Goal: Navigation & Orientation: Understand site structure

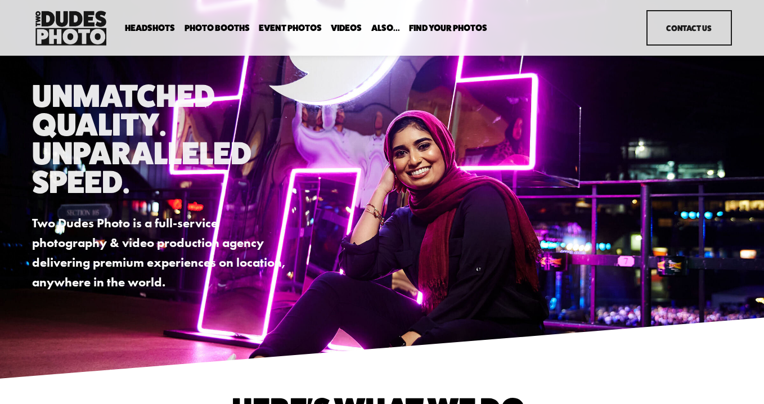
click at [0, 0] on span "Anti Booth" at bounding box center [0, 0] width 0 height 0
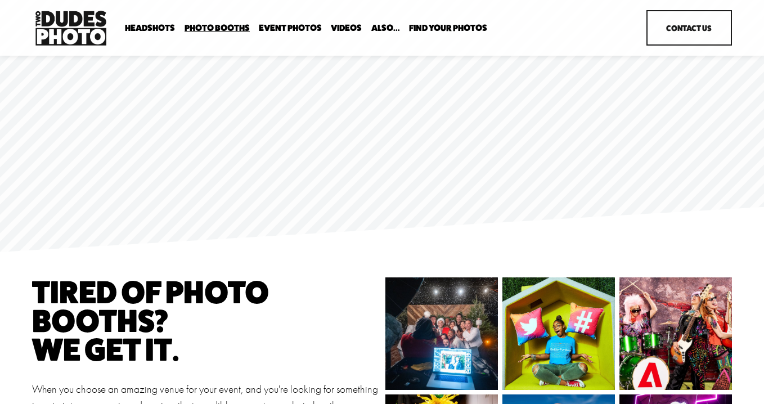
click at [0, 0] on span "Party Booth" at bounding box center [0, 0] width 0 height 0
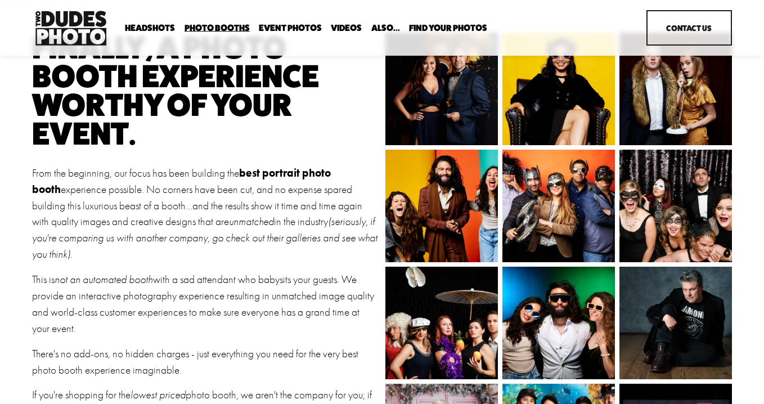
scroll to position [66, 0]
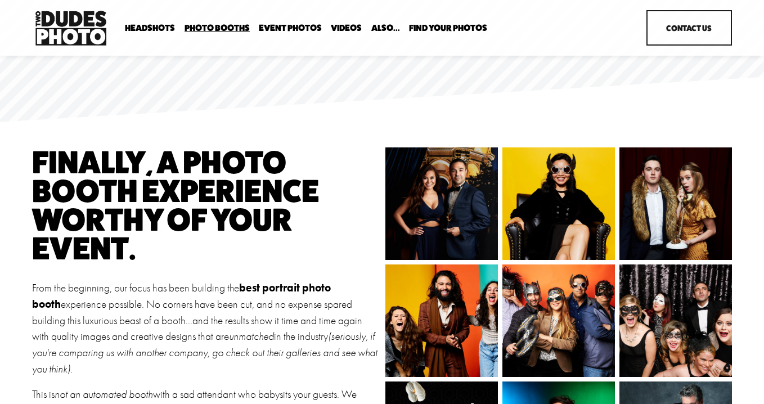
click at [298, 28] on link "Event Photos" at bounding box center [290, 27] width 63 height 11
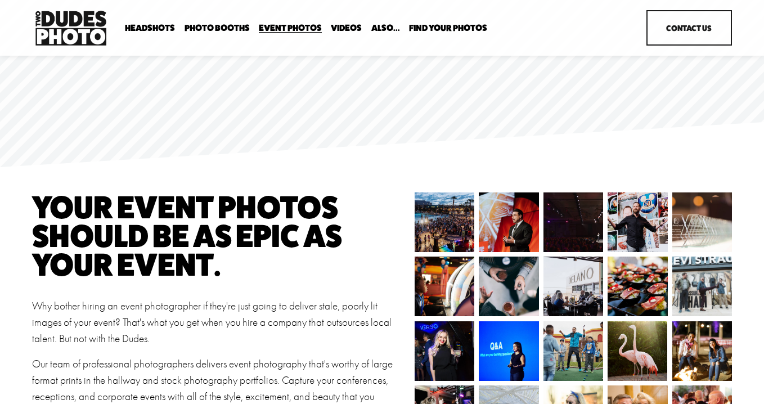
click at [353, 26] on link "Videos" at bounding box center [346, 27] width 31 height 11
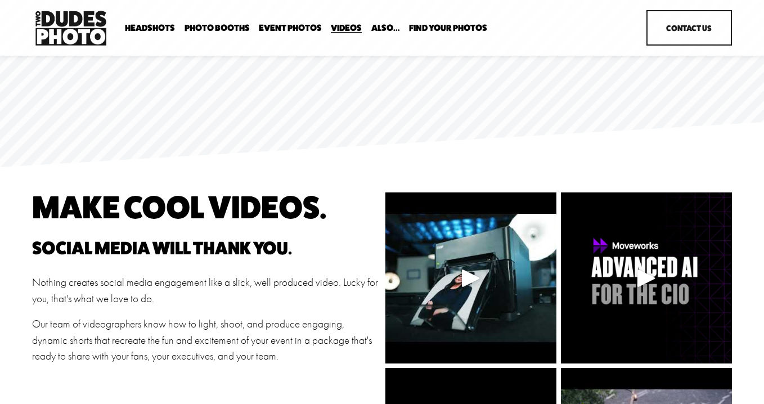
click at [0, 0] on span "Party Booth" at bounding box center [0, 0] width 0 height 0
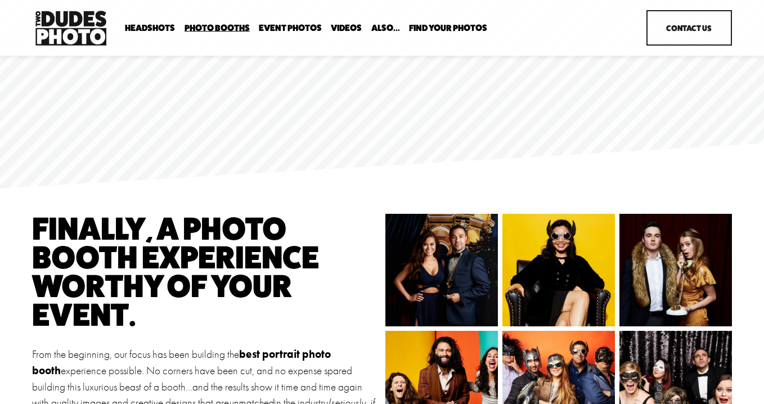
click at [0, 0] on span "Anti Booth" at bounding box center [0, 0] width 0 height 0
